Goal: Task Accomplishment & Management: Manage account settings

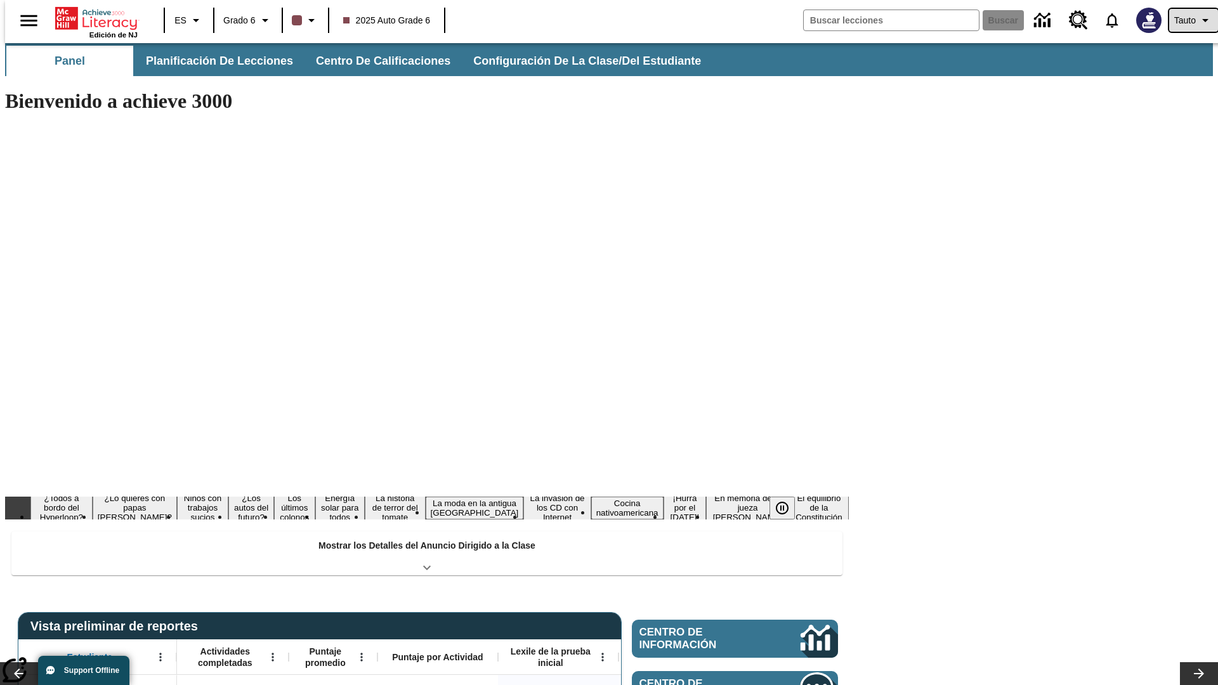
click at [1187, 20] on span "Tauto" at bounding box center [1185, 20] width 22 height 13
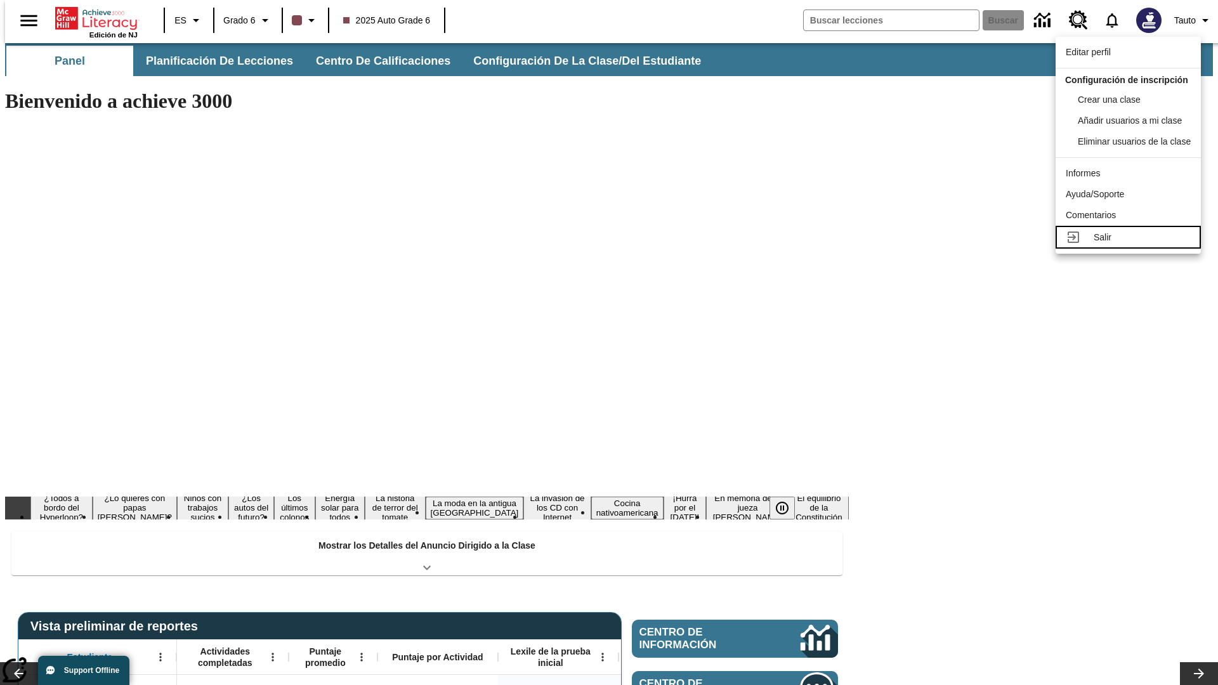
click at [1132, 244] on div "Salir" at bounding box center [1142, 237] width 97 height 13
